Goal: Check status: Check status

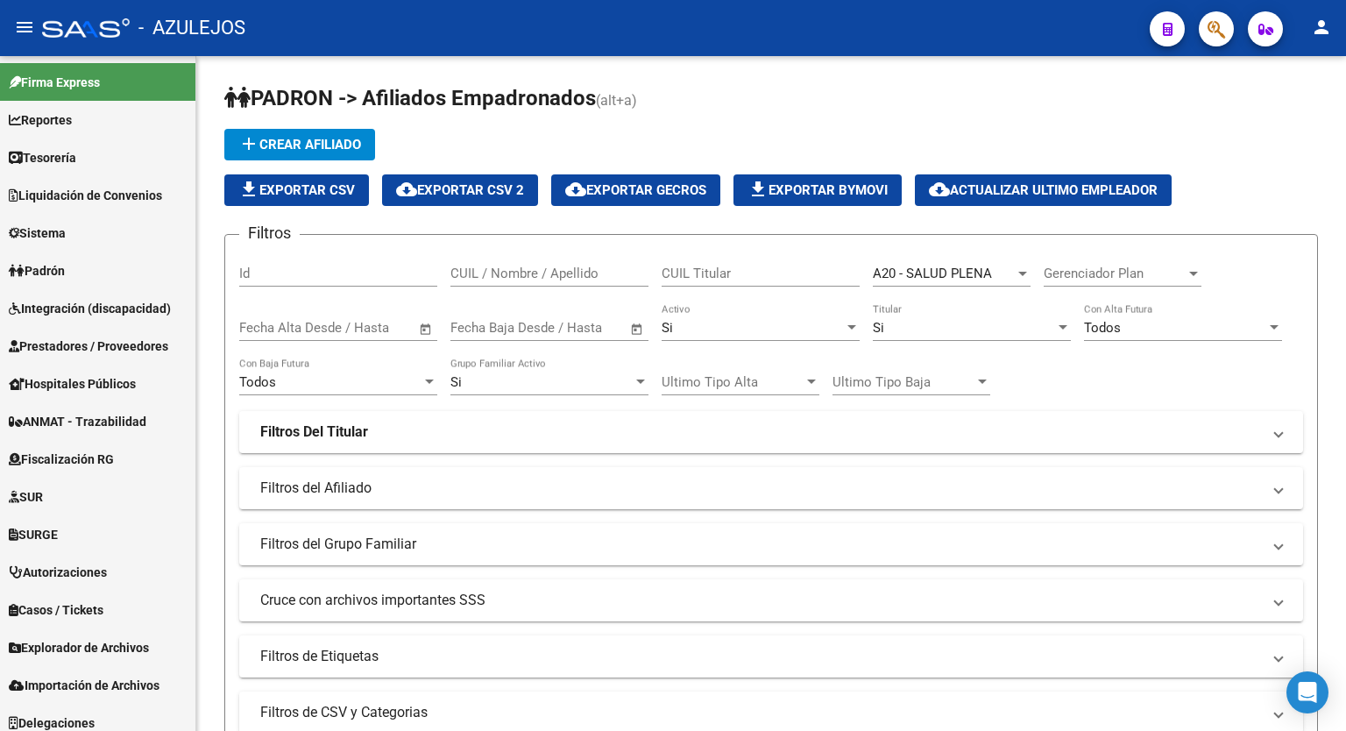
scroll to position [811, 0]
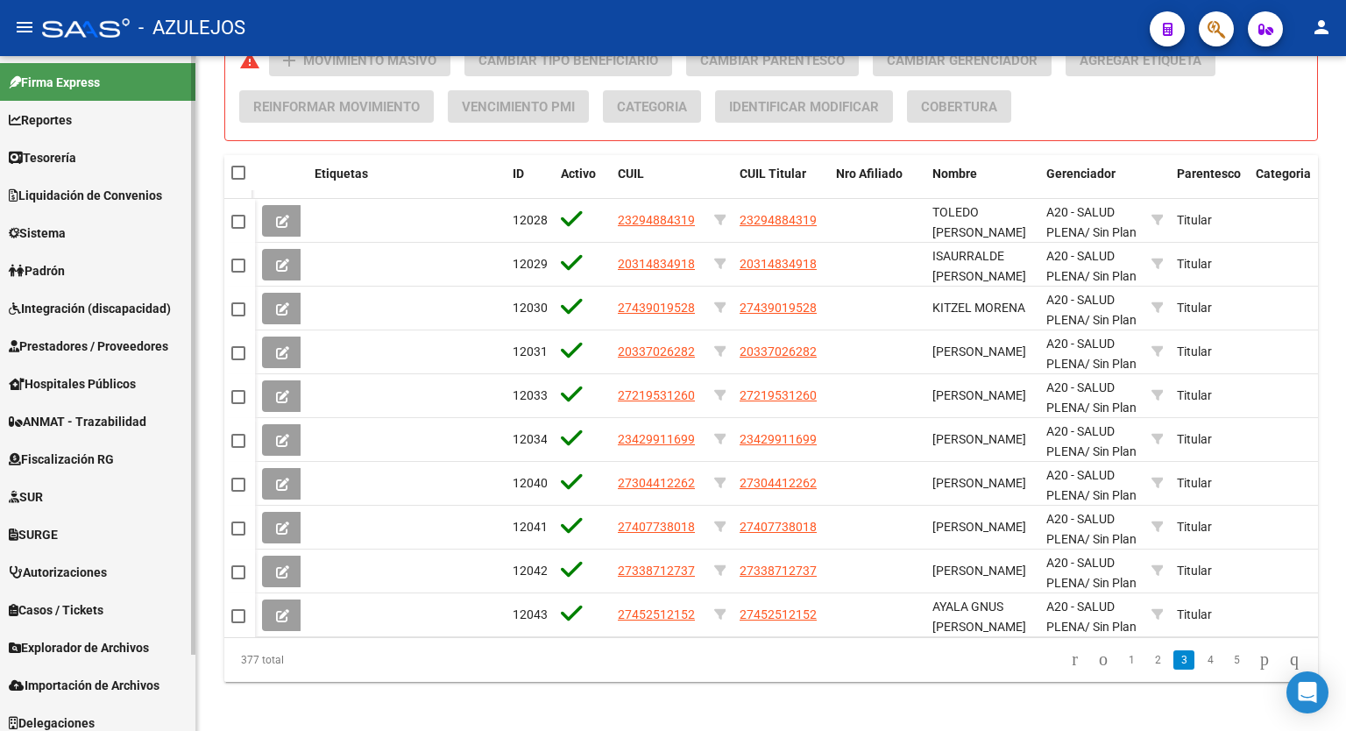
click at [65, 264] on span "Padrón" at bounding box center [37, 270] width 56 height 19
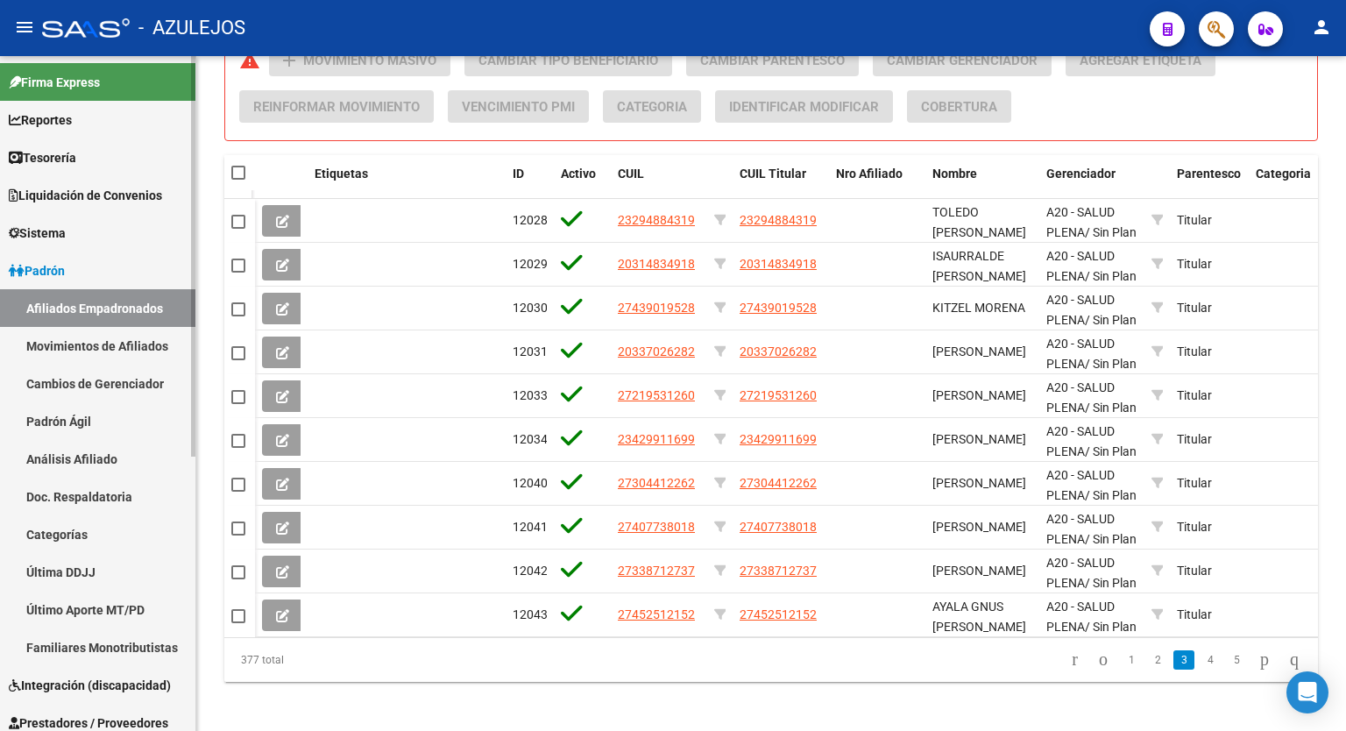
click at [67, 459] on link "Análisis Afiliado" at bounding box center [97, 459] width 195 height 38
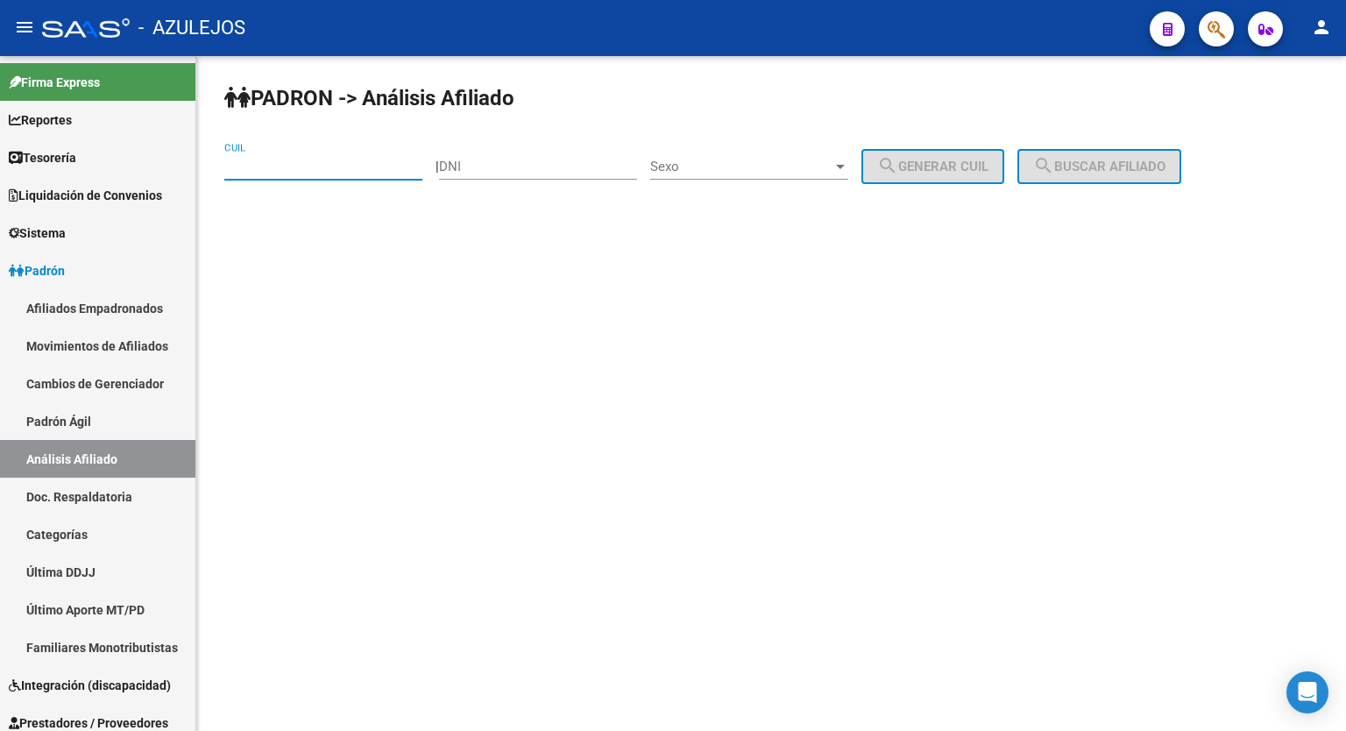
click at [339, 162] on input "CUIL" at bounding box center [323, 167] width 198 height 16
click at [518, 164] on input "DNI" at bounding box center [538, 167] width 198 height 16
type input "42352518"
click at [849, 155] on div "Sexo Sexo" at bounding box center [749, 161] width 198 height 38
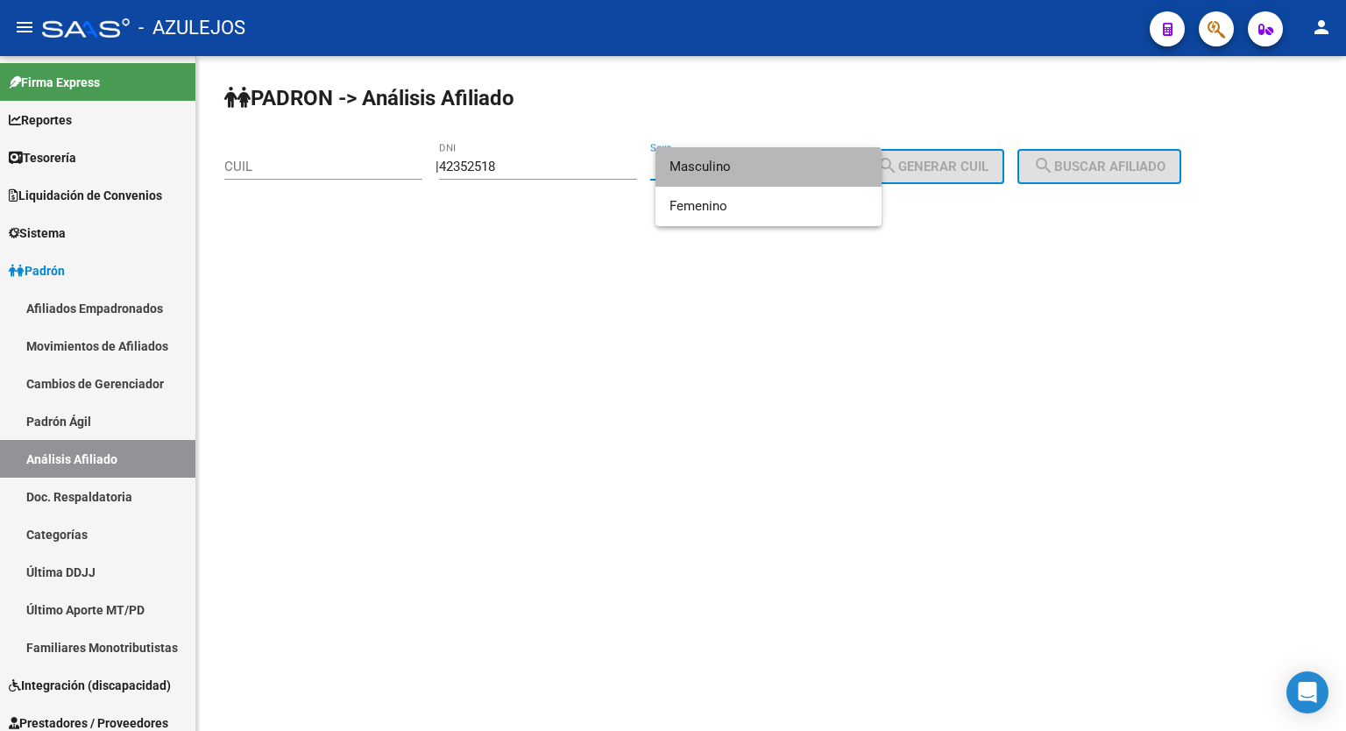
click at [821, 165] on span "Masculino" at bounding box center [769, 166] width 198 height 39
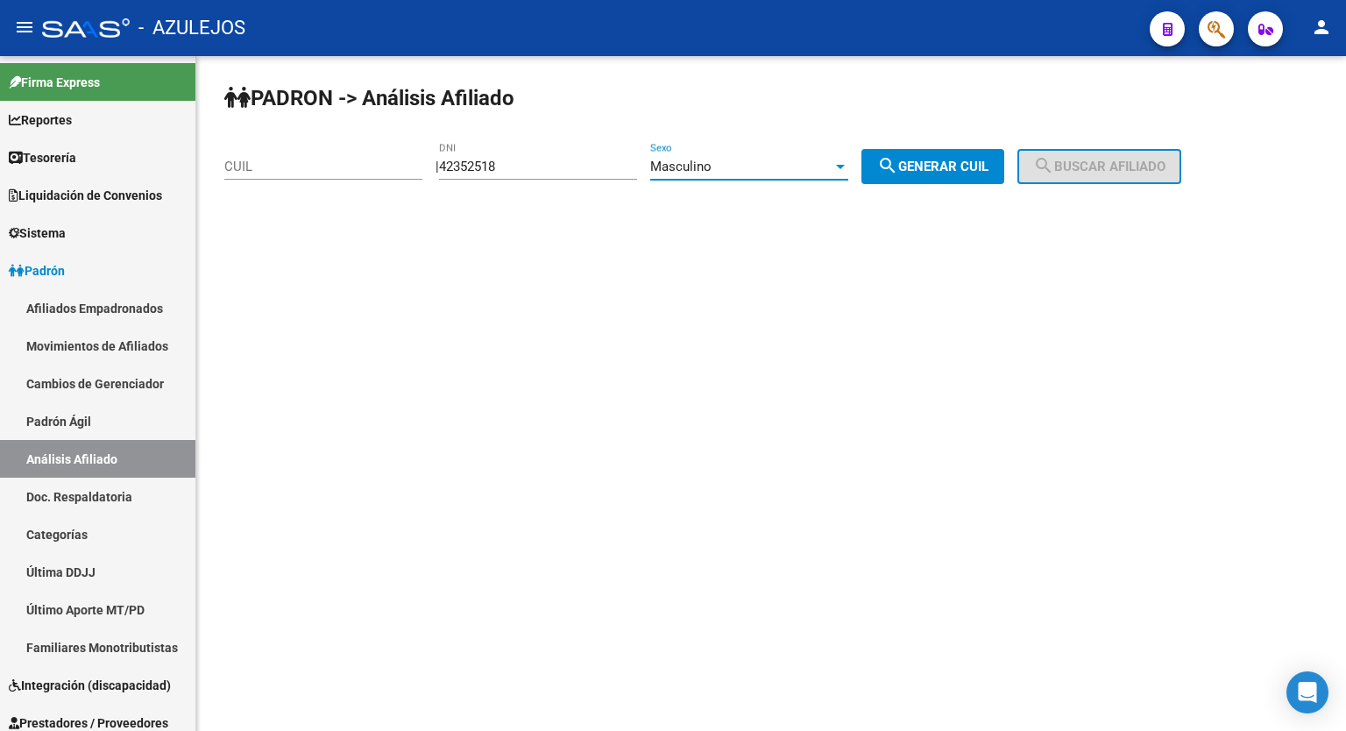
click at [920, 169] on span "search Generar CUIL" at bounding box center [932, 167] width 111 height 16
type input "20-42352518-6"
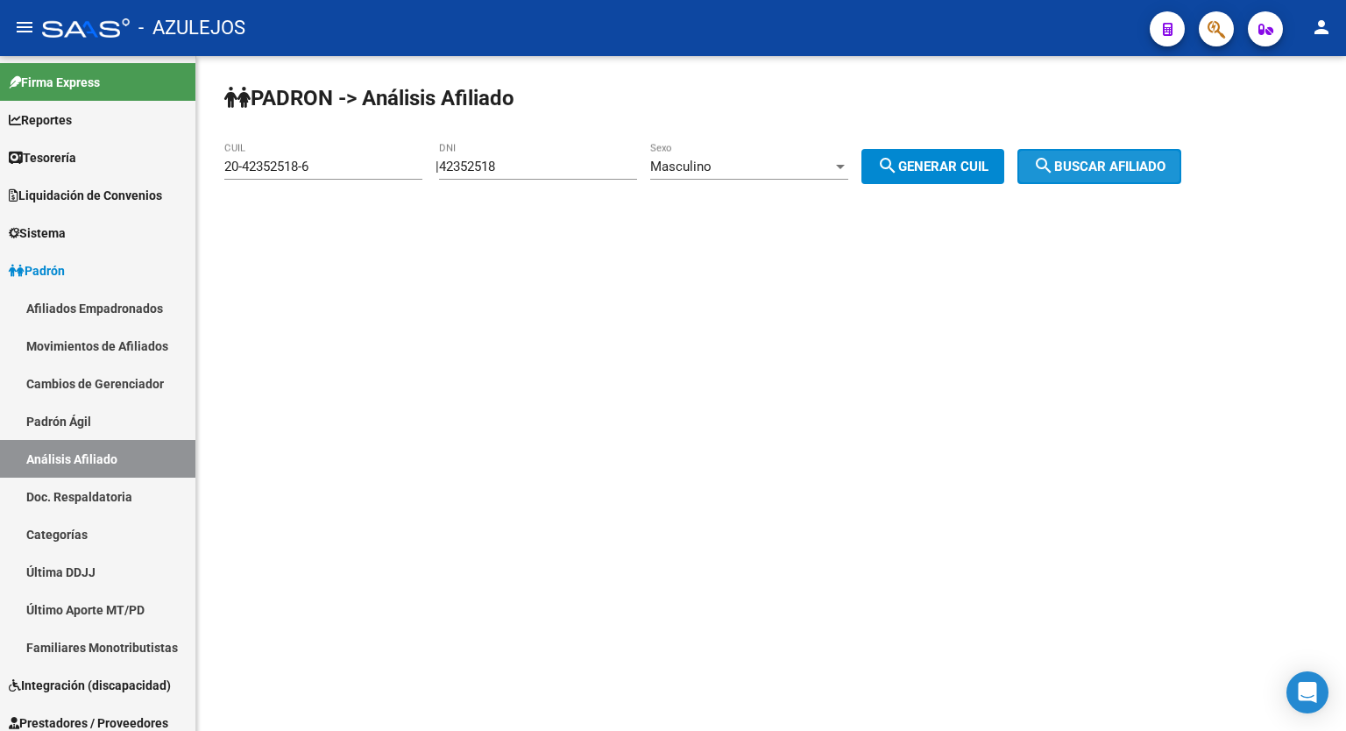
click at [1126, 168] on span "search Buscar afiliado" at bounding box center [1100, 167] width 132 height 16
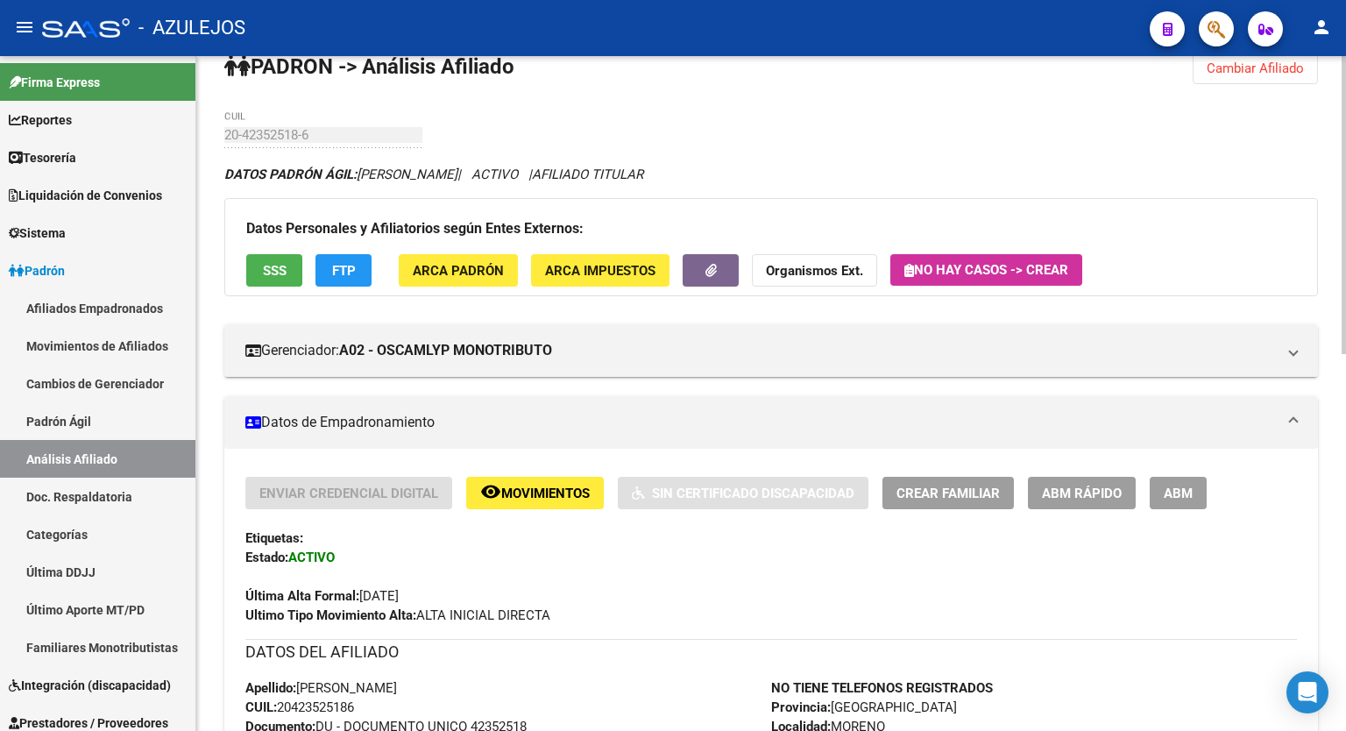
scroll to position [25, 0]
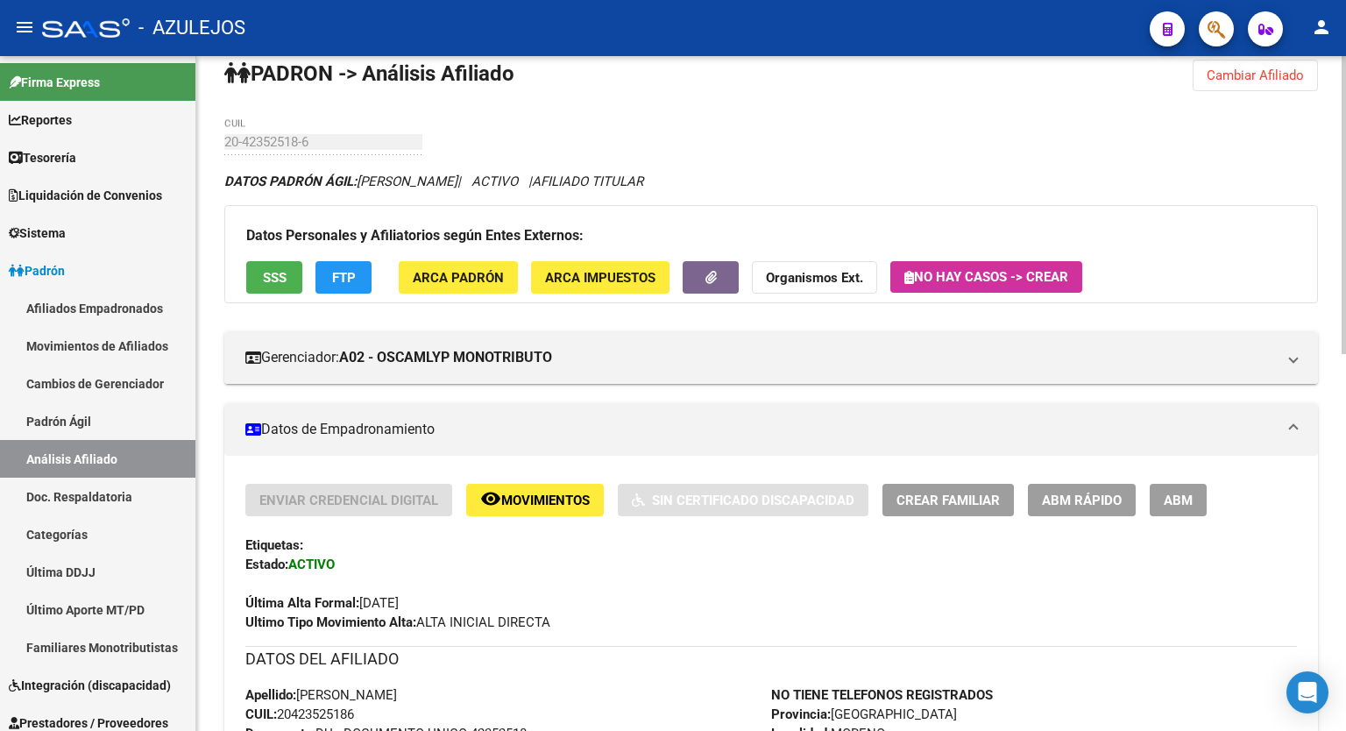
click at [282, 274] on span "SSS" at bounding box center [275, 278] width 24 height 16
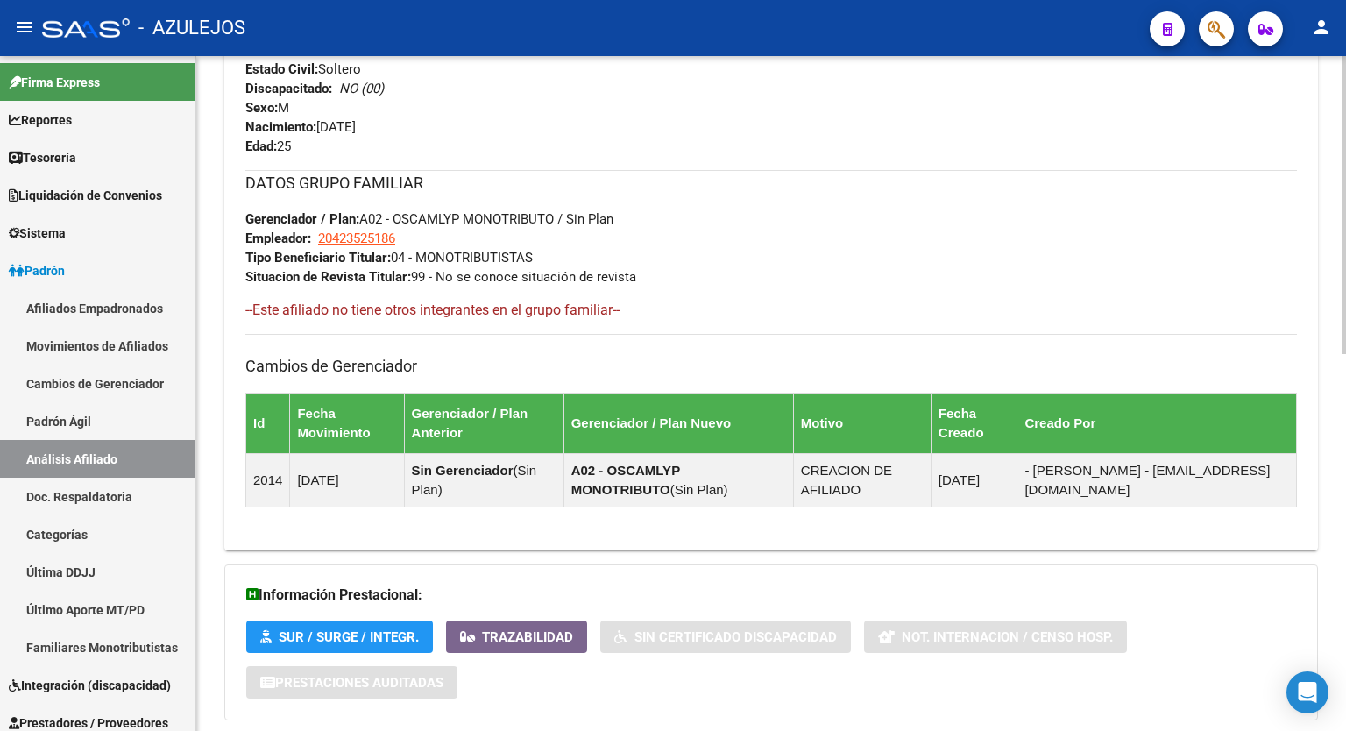
scroll to position [852, 0]
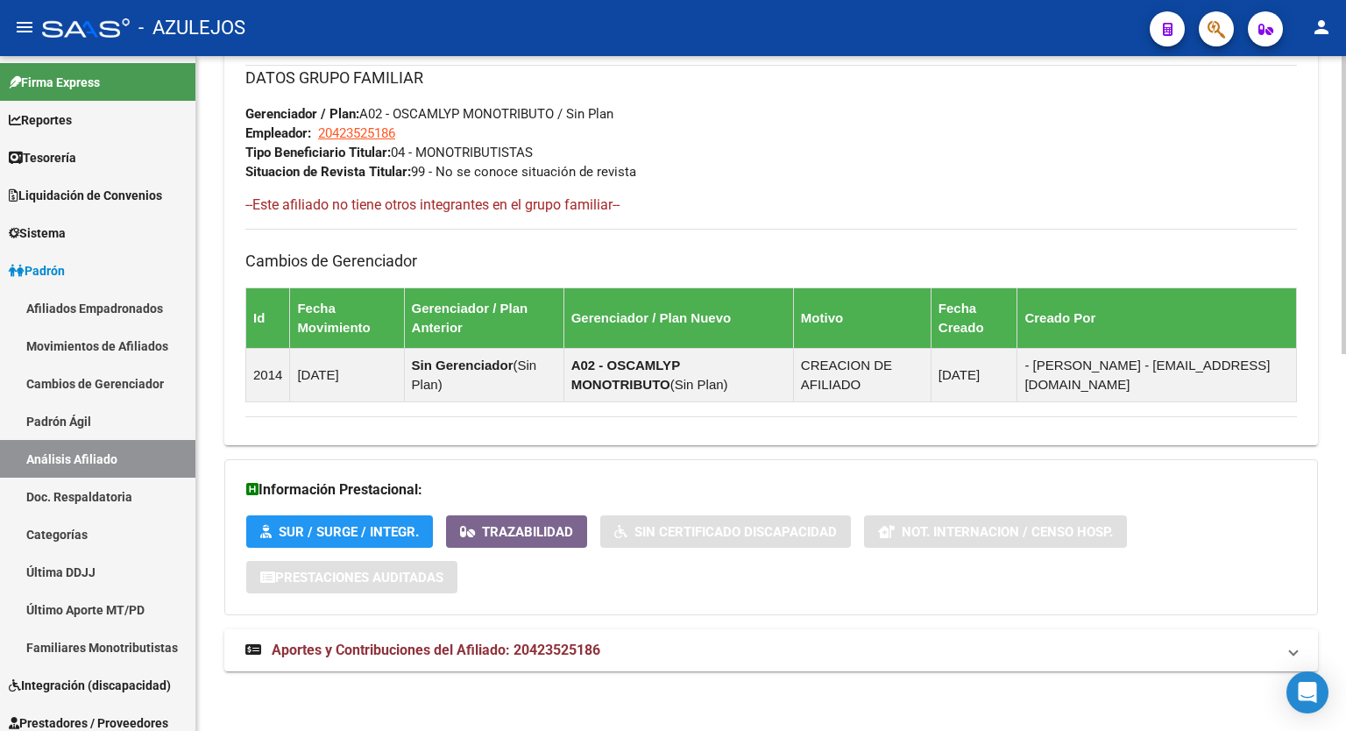
click at [1316, 696] on body "menu - AZULEJOS person Firma Express Reportes Tablero de Control Ingresos Perci…" at bounding box center [673, 365] width 1346 height 731
click at [549, 650] on span "Aportes y Contribuciones del Afiliado: 20423525186" at bounding box center [436, 650] width 329 height 17
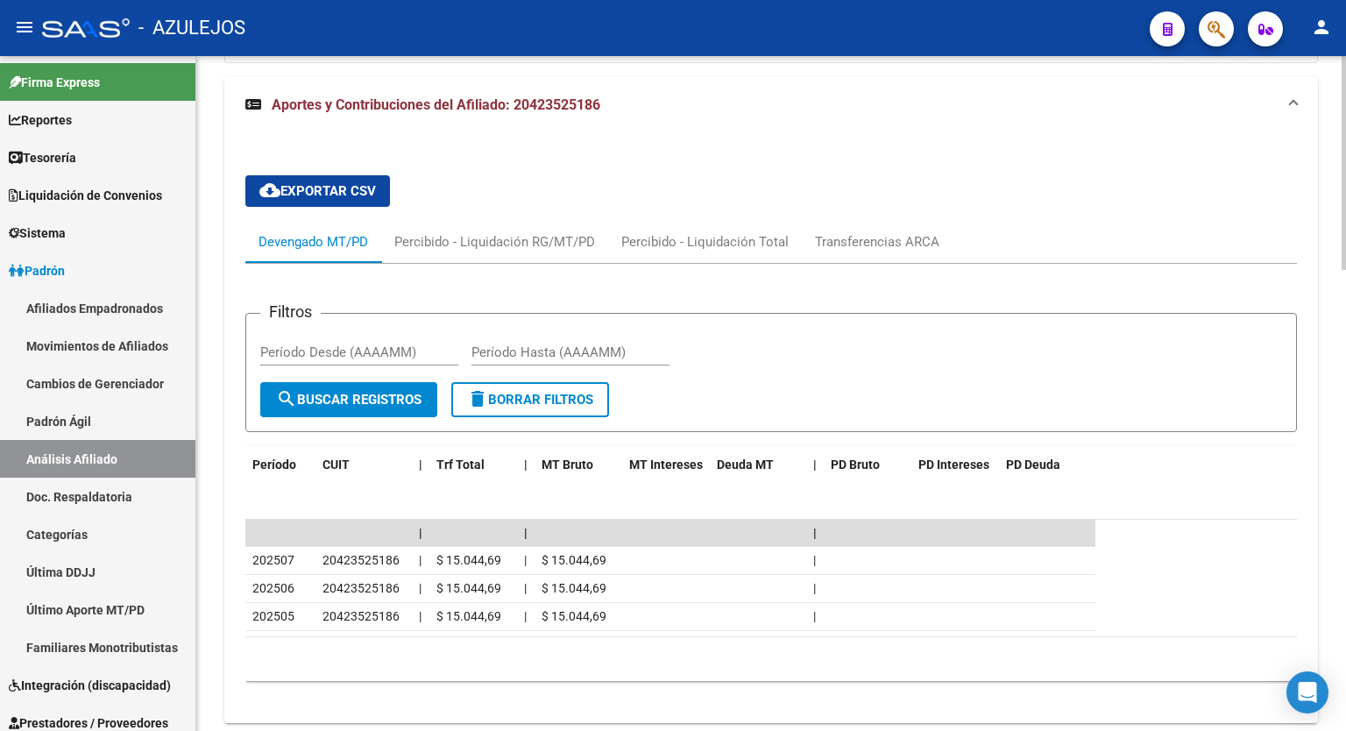
scroll to position [1454, 0]
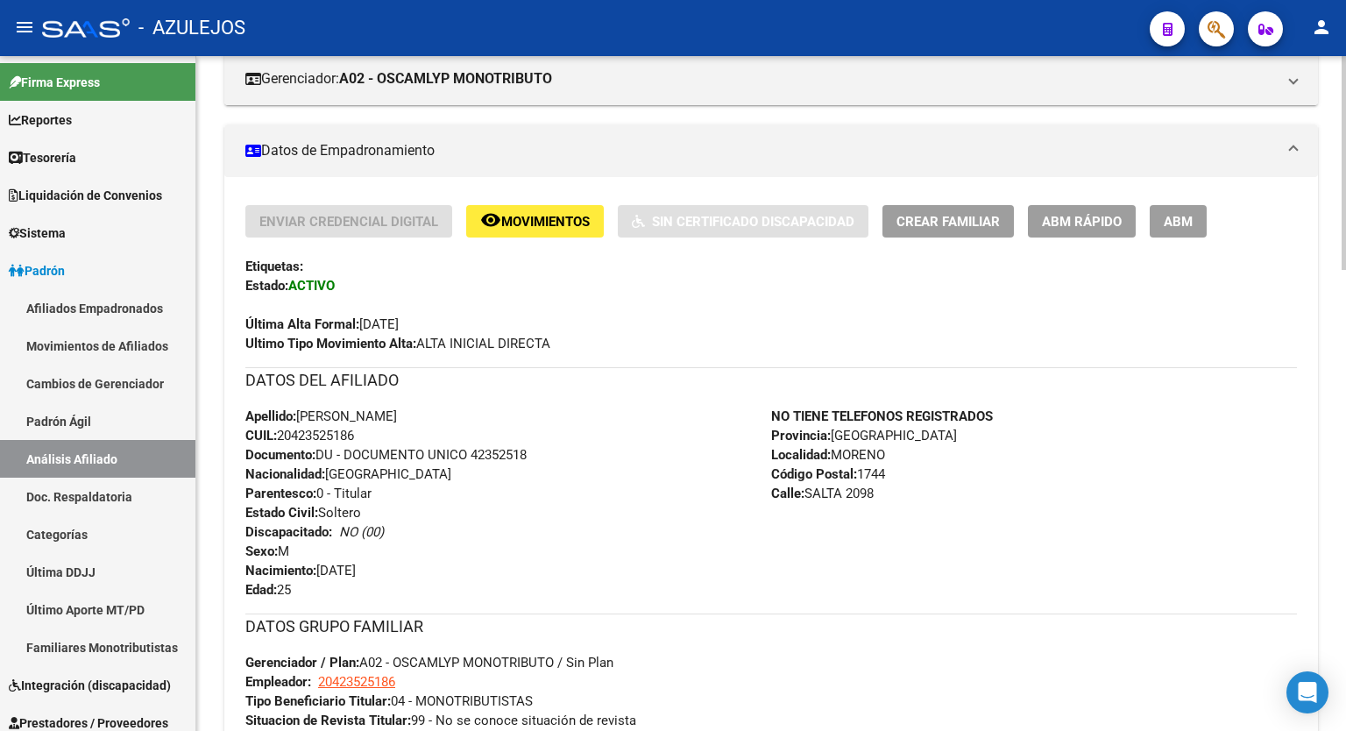
scroll to position [58, 0]
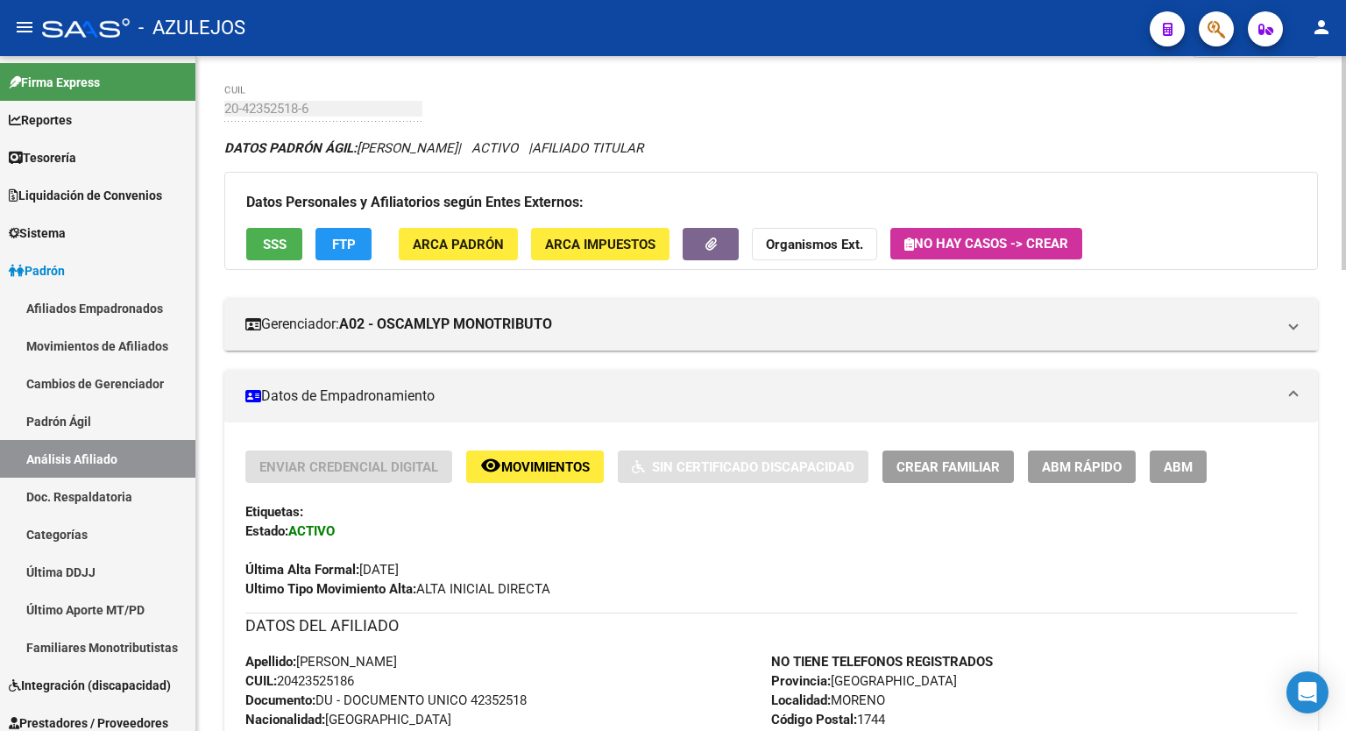
click at [1346, 92] on div at bounding box center [1344, 182] width 4 height 214
click at [358, 233] on button "FTP" at bounding box center [344, 244] width 56 height 32
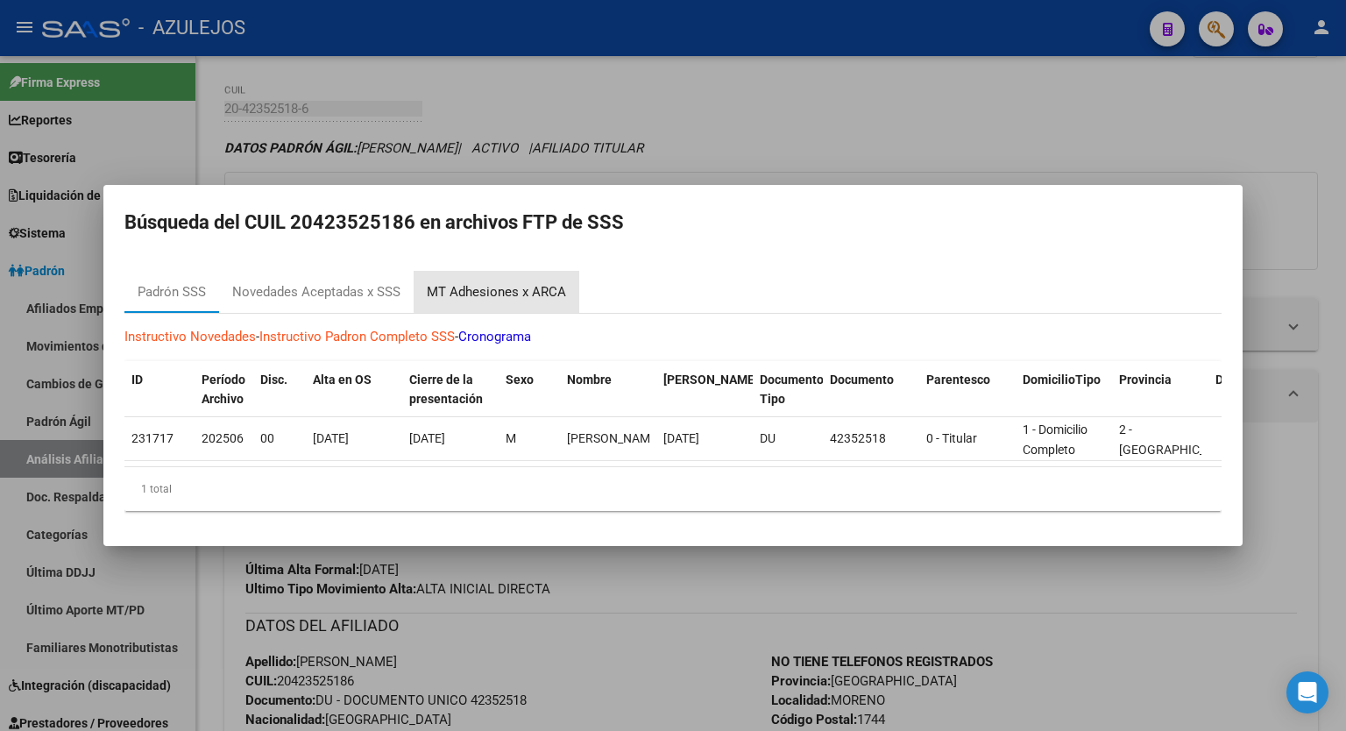
click at [513, 282] on div "MT Adhesiones x ARCA" at bounding box center [496, 292] width 139 height 20
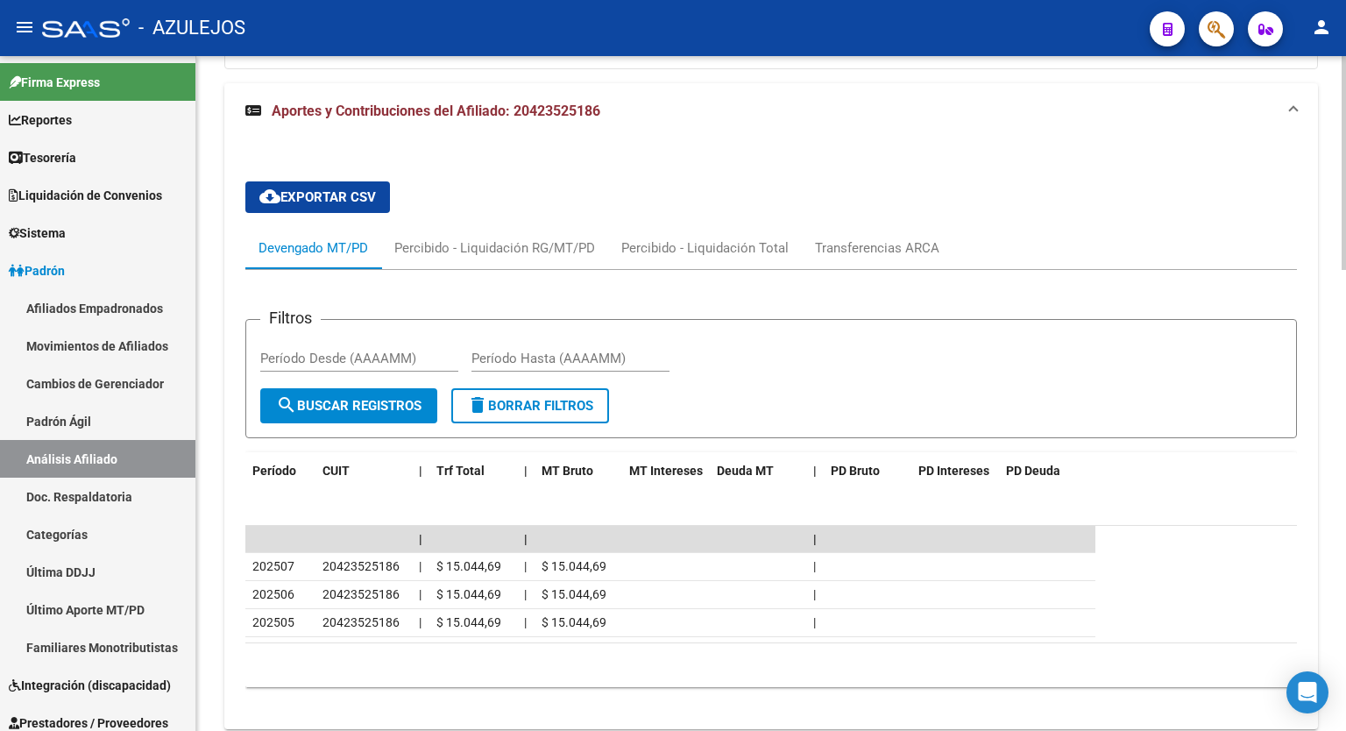
scroll to position [1454, 0]
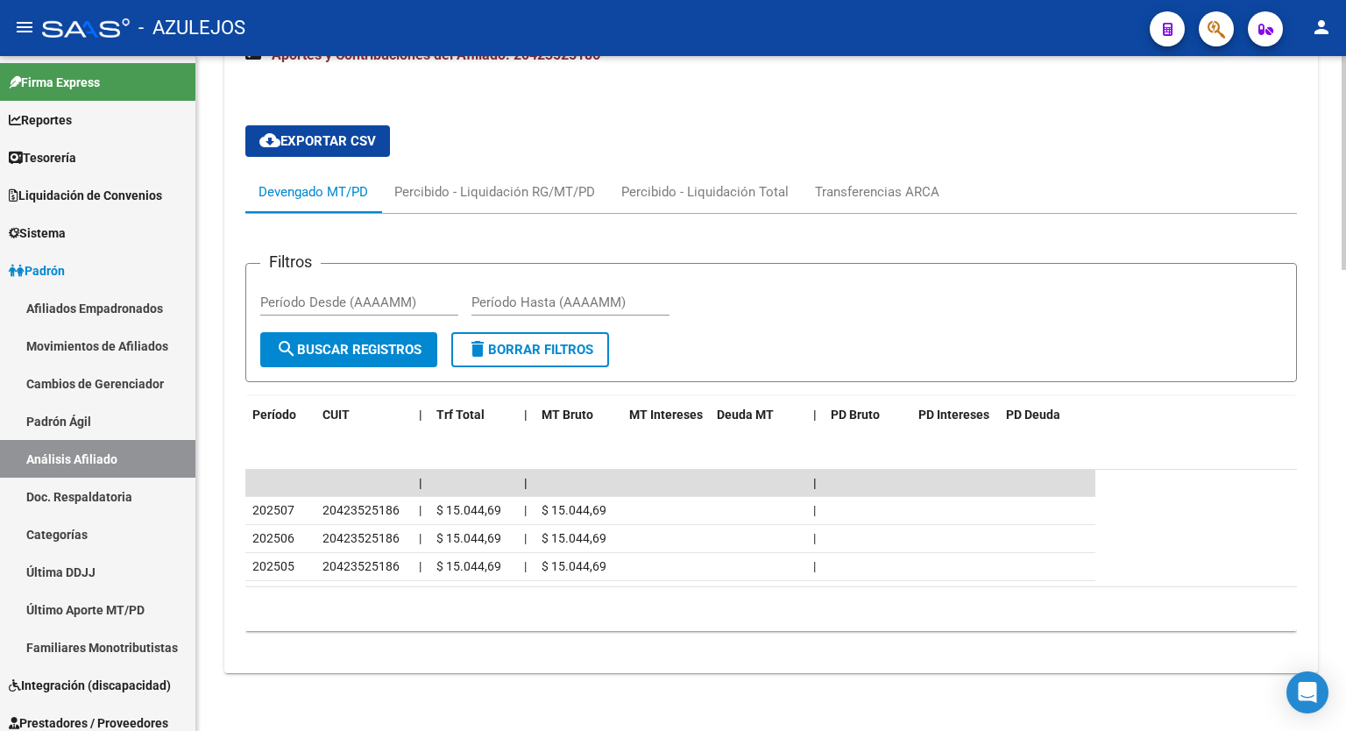
click at [1346, 679] on div at bounding box center [1344, 623] width 4 height 214
click at [1346, 618] on div at bounding box center [1344, 623] width 4 height 214
